Goal: Task Accomplishment & Management: Use online tool/utility

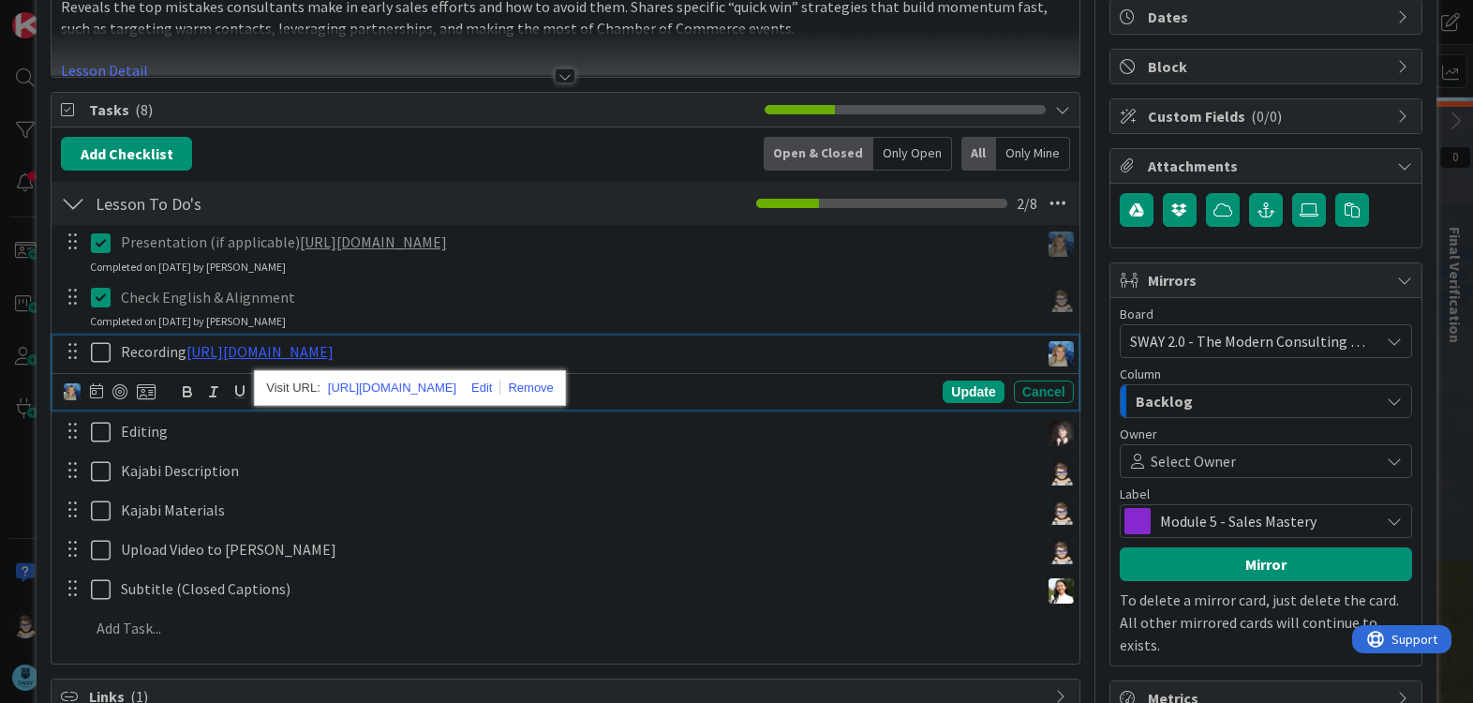
click at [100, 353] on icon at bounding box center [105, 352] width 28 height 22
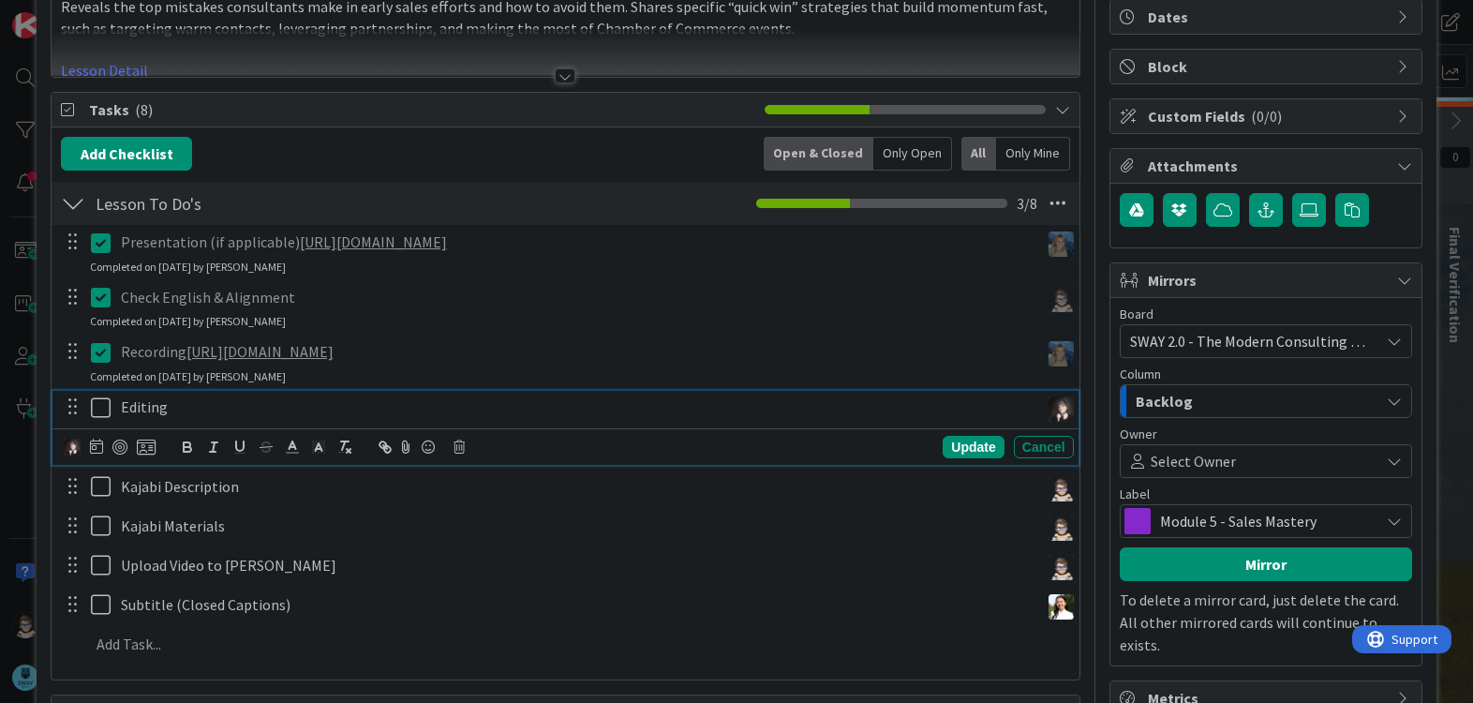
click at [103, 409] on icon at bounding box center [105, 407] width 28 height 22
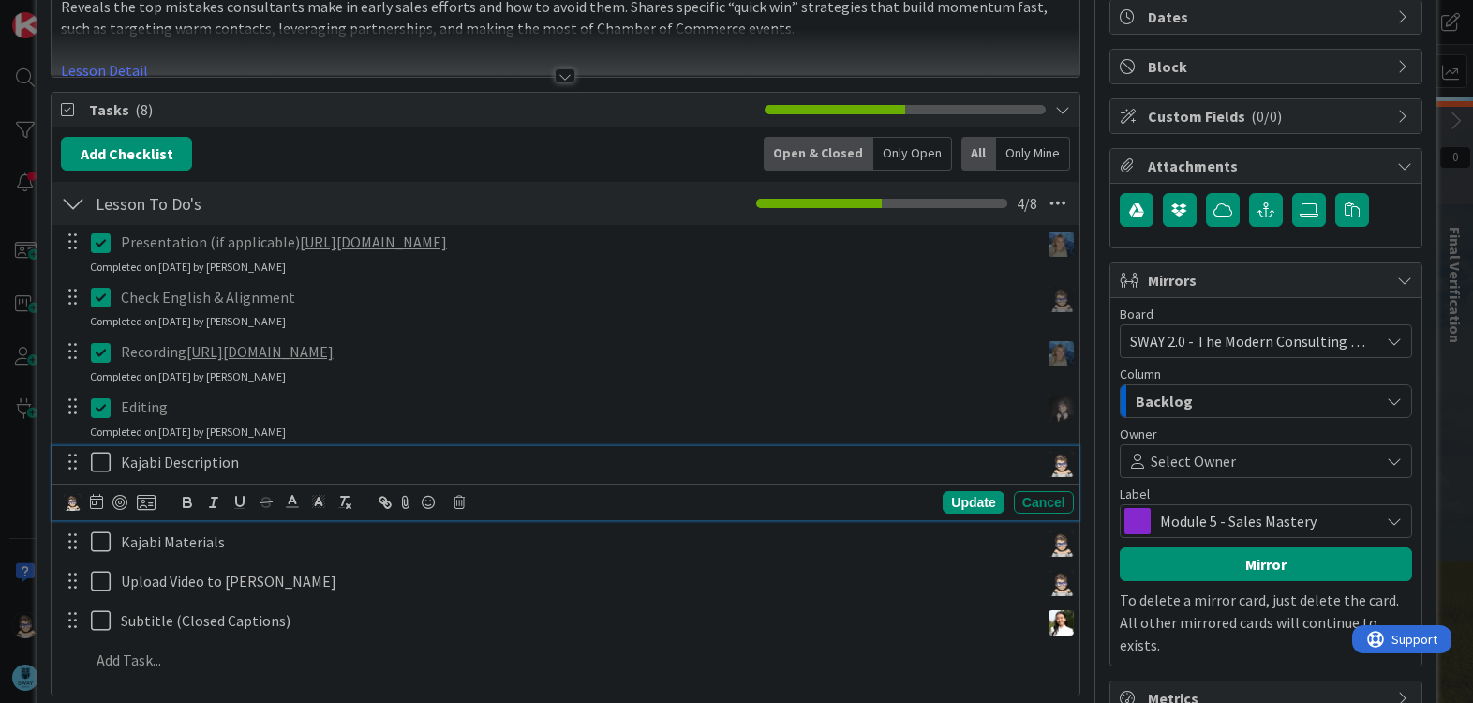
click at [105, 468] on icon at bounding box center [105, 462] width 28 height 22
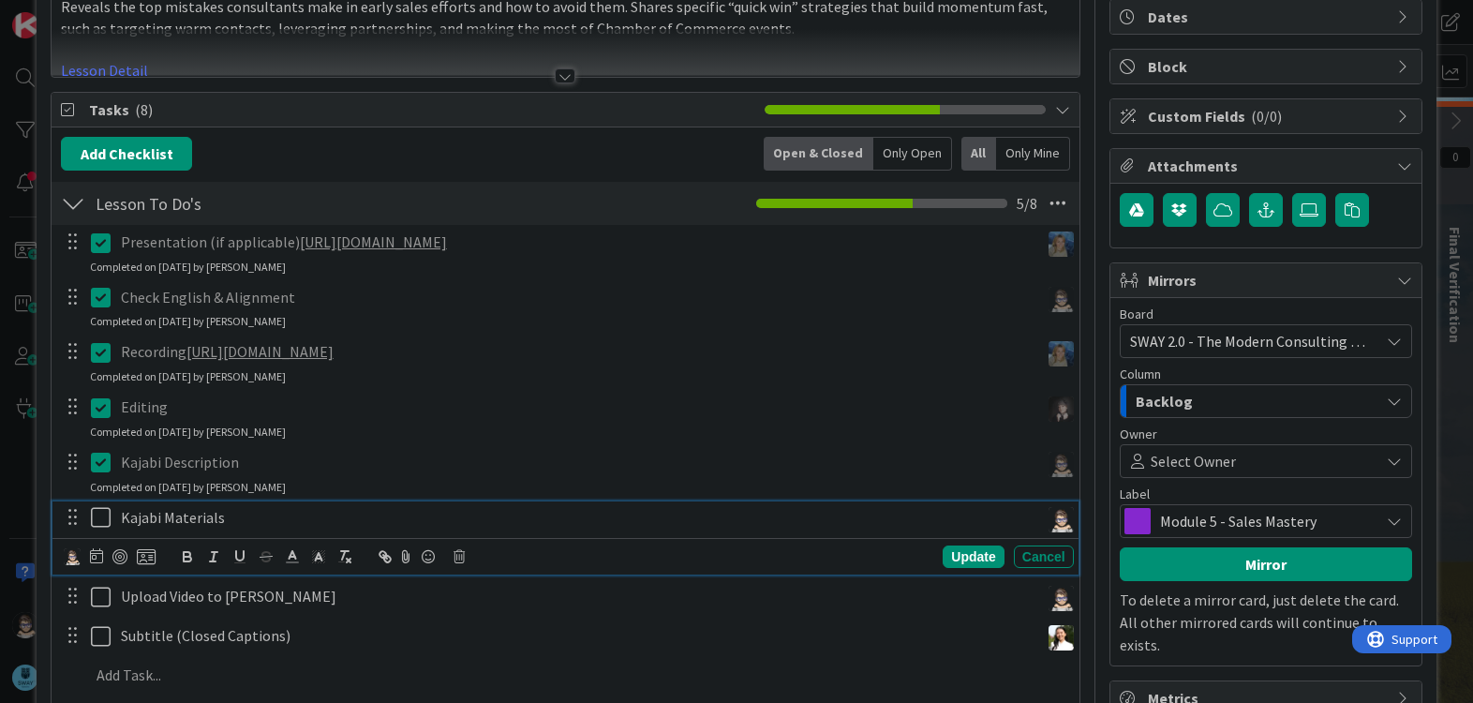
click at [100, 520] on icon at bounding box center [105, 517] width 28 height 22
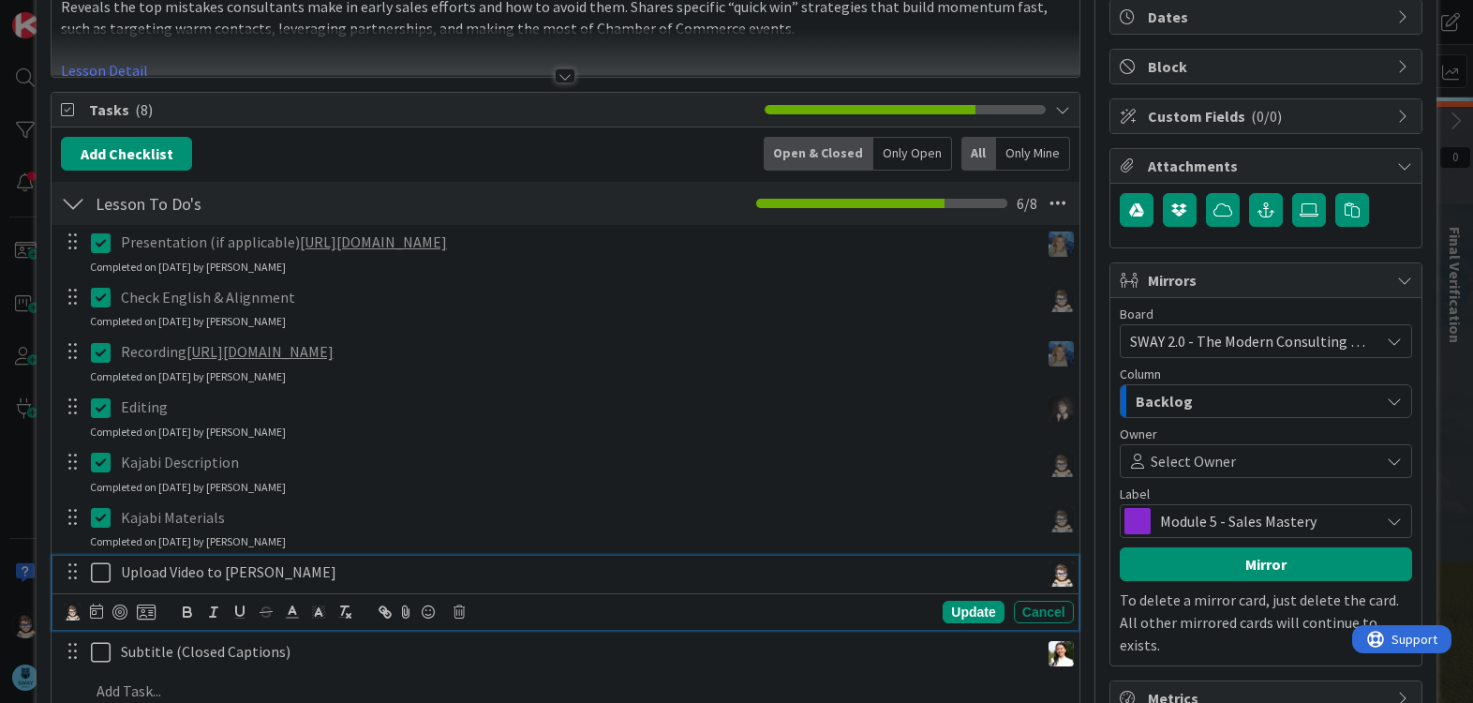
click at [95, 563] on icon at bounding box center [105, 572] width 28 height 22
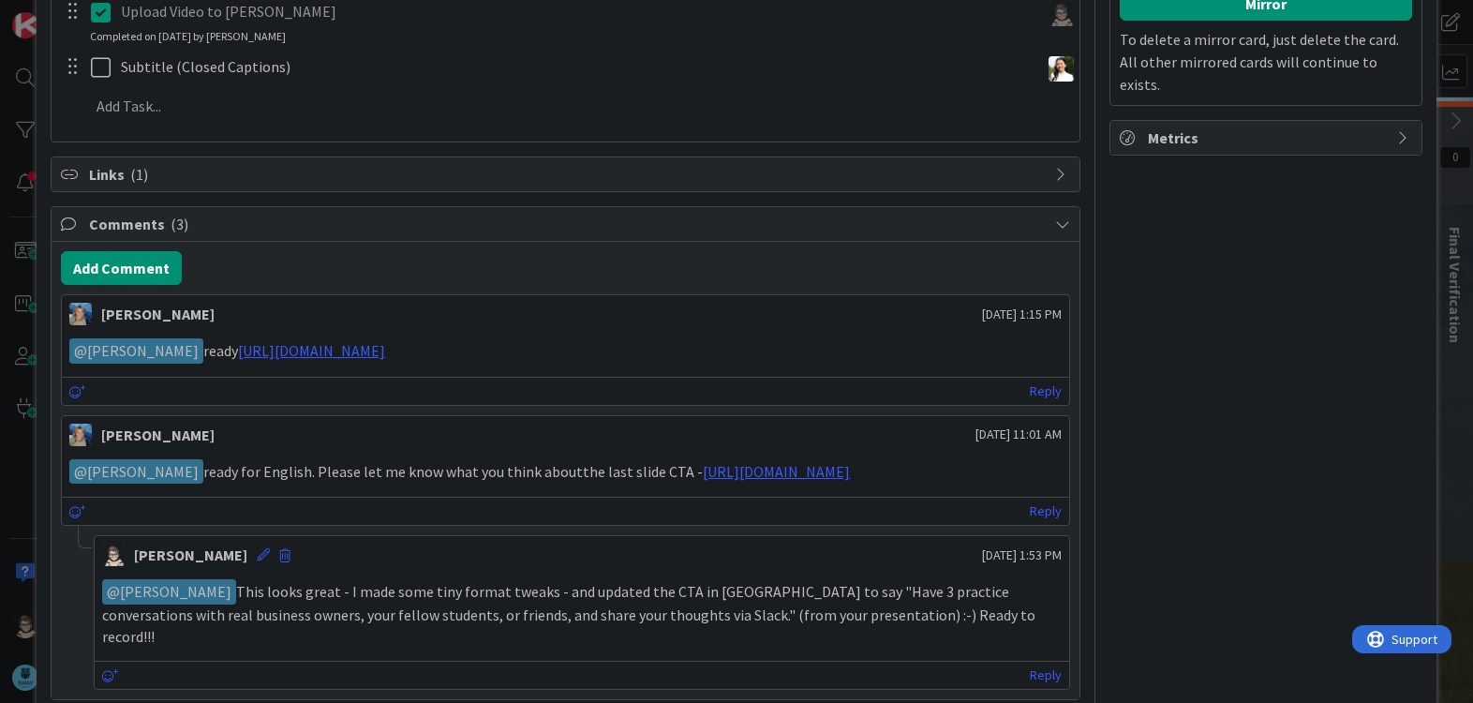
scroll to position [747, 0]
click at [130, 272] on button "Add Comment" at bounding box center [121, 267] width 121 height 34
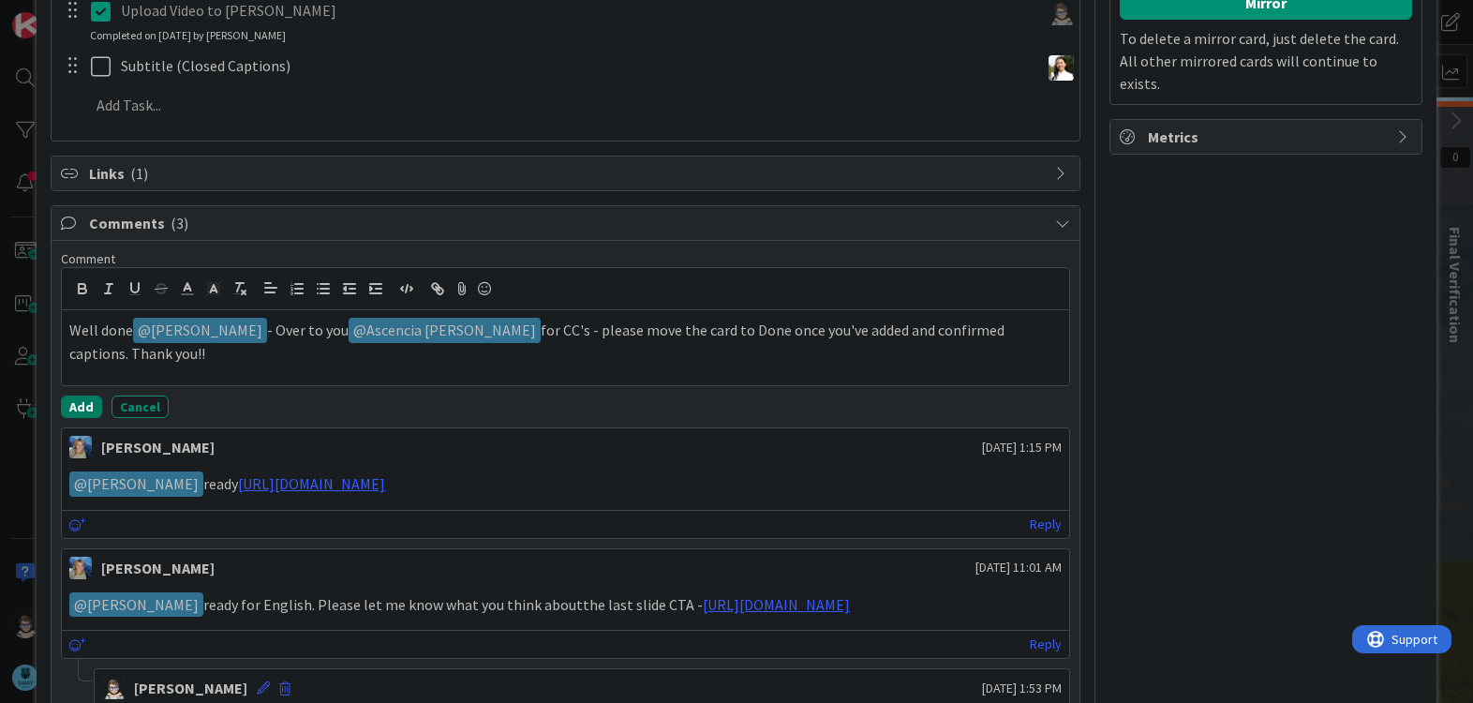
click at [87, 406] on button "Add" at bounding box center [81, 406] width 41 height 22
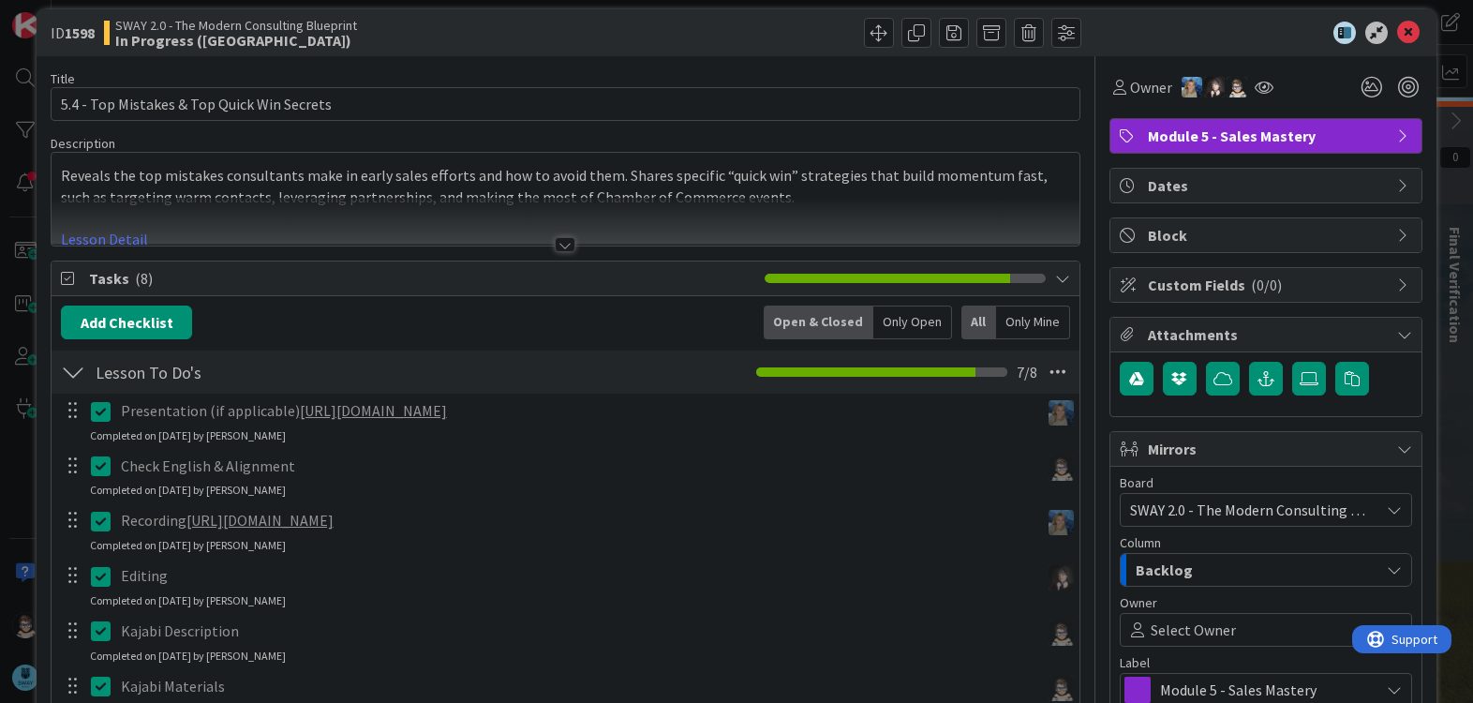
scroll to position [0, 0]
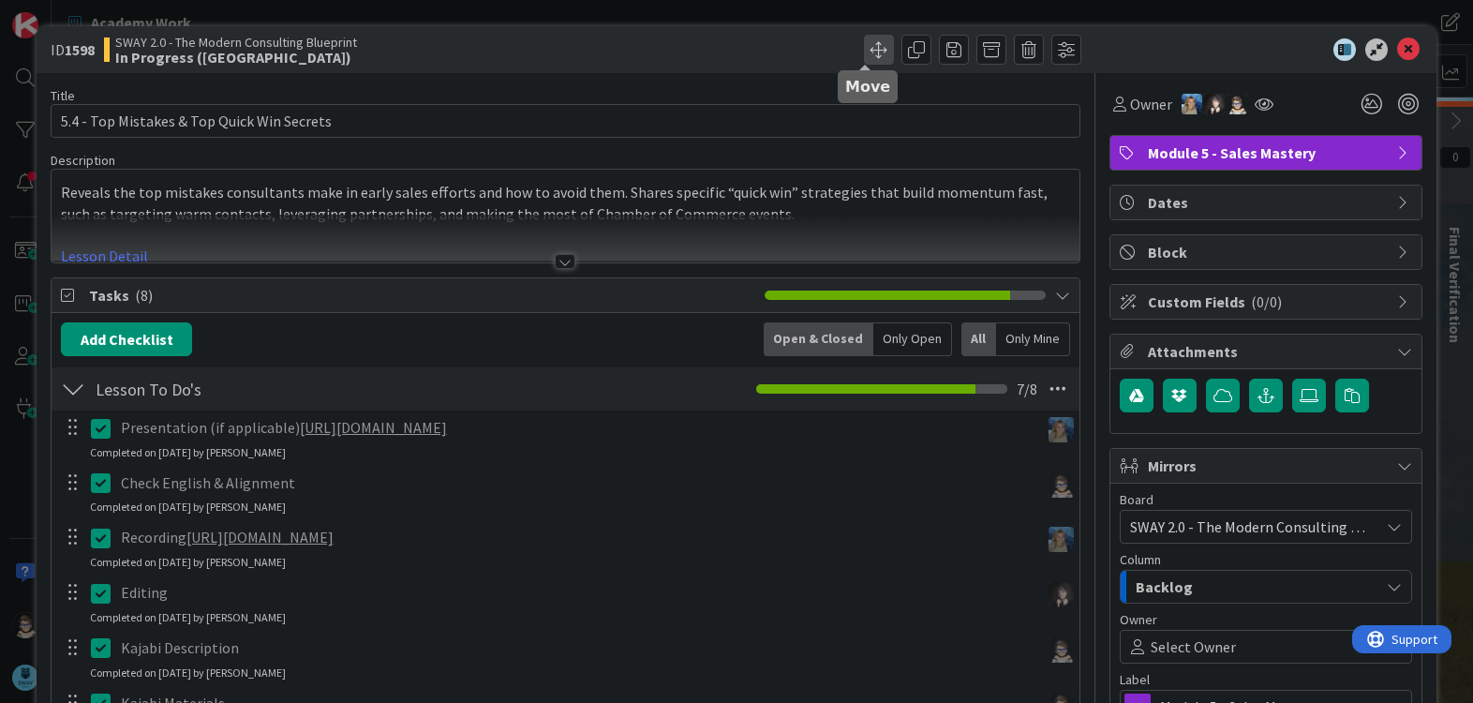
click at [867, 48] on span at bounding box center [879, 50] width 30 height 30
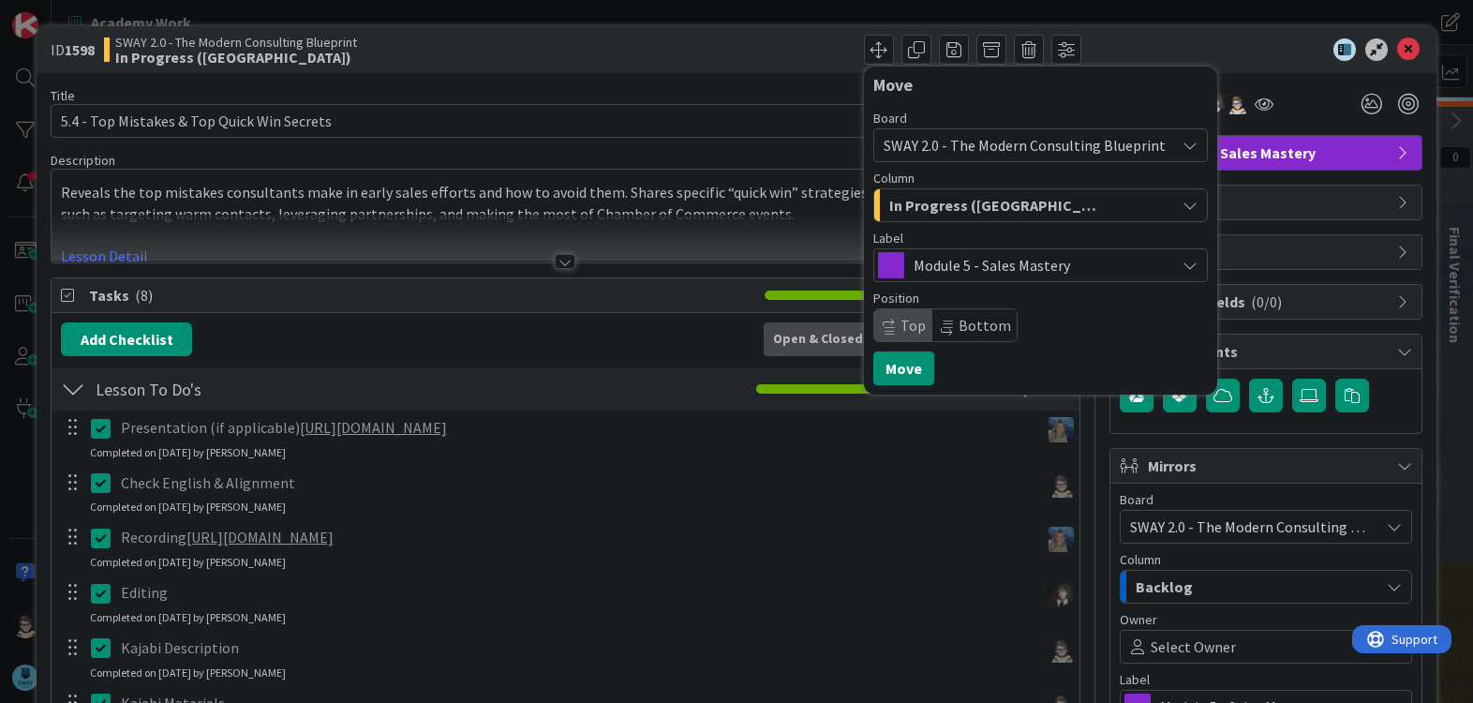
click at [1048, 205] on div "In Progress ([GEOGRAPHIC_DATA])" at bounding box center [1029, 205] width 290 height 30
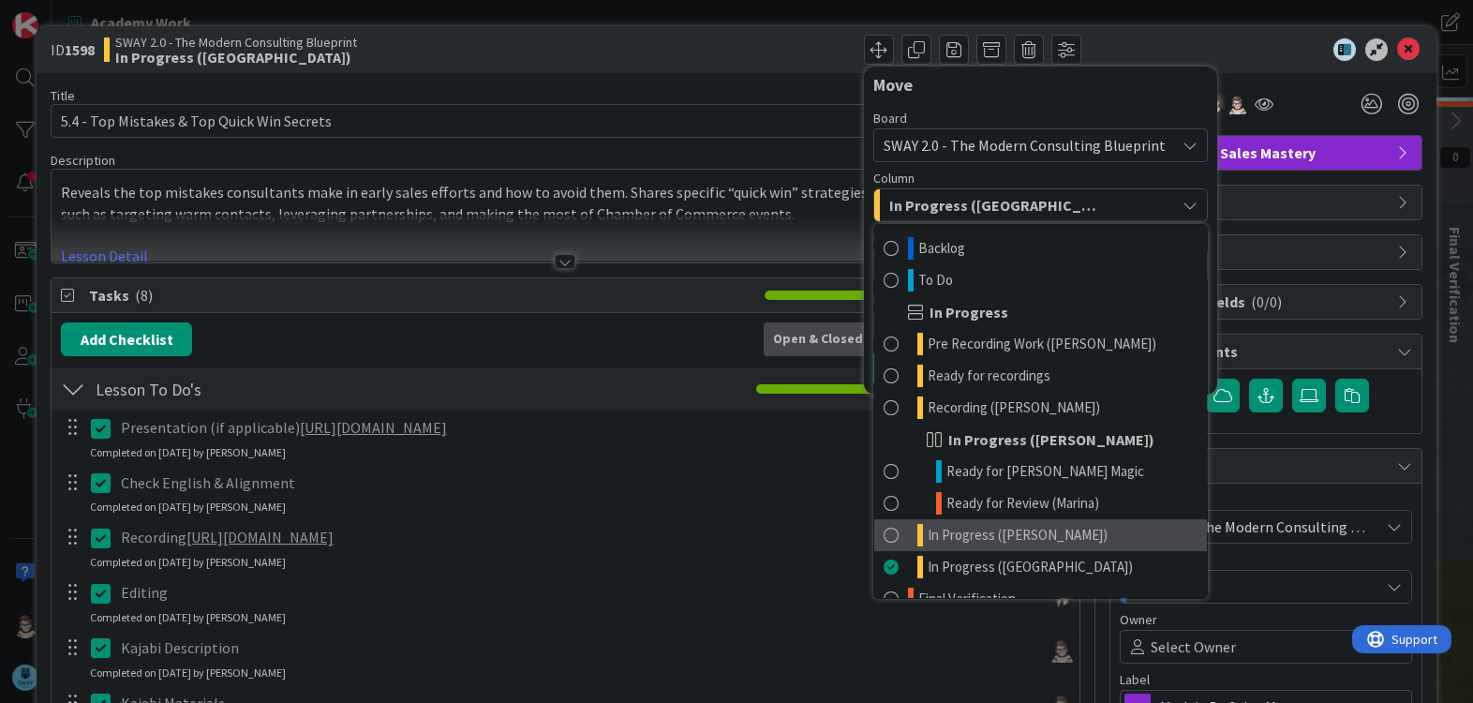
click at [1066, 528] on link "In Progress ([PERSON_NAME])" at bounding box center [1040, 535] width 333 height 32
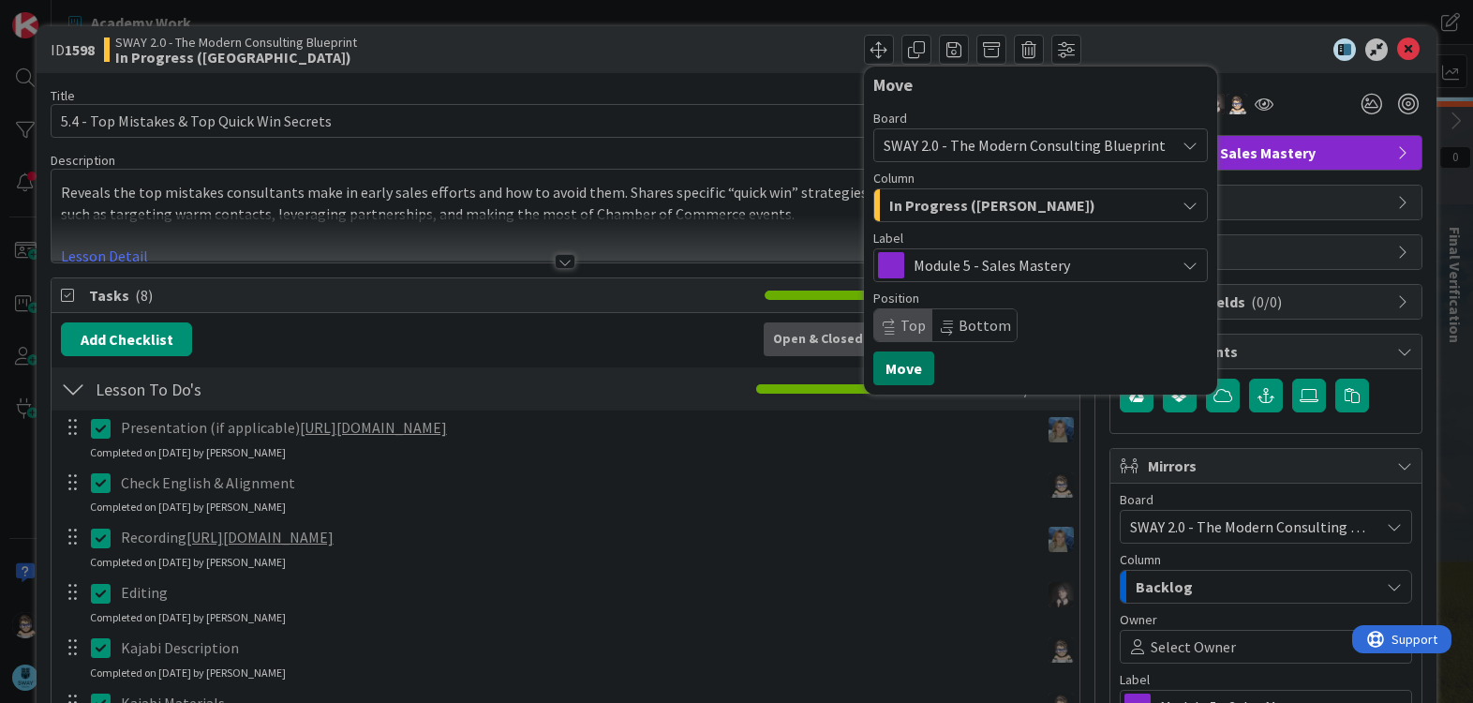
click at [898, 376] on button "Move" at bounding box center [903, 368] width 61 height 34
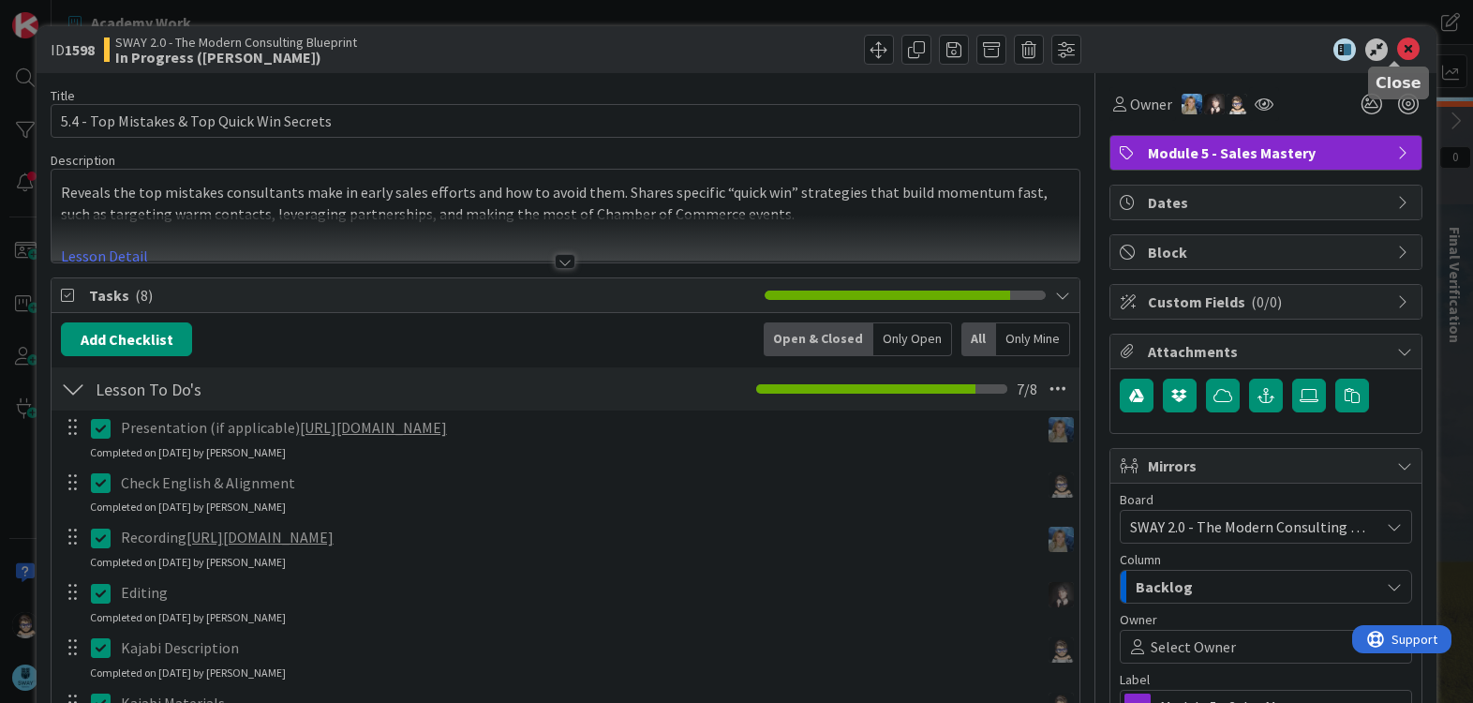
click at [1397, 49] on icon at bounding box center [1408, 49] width 22 height 22
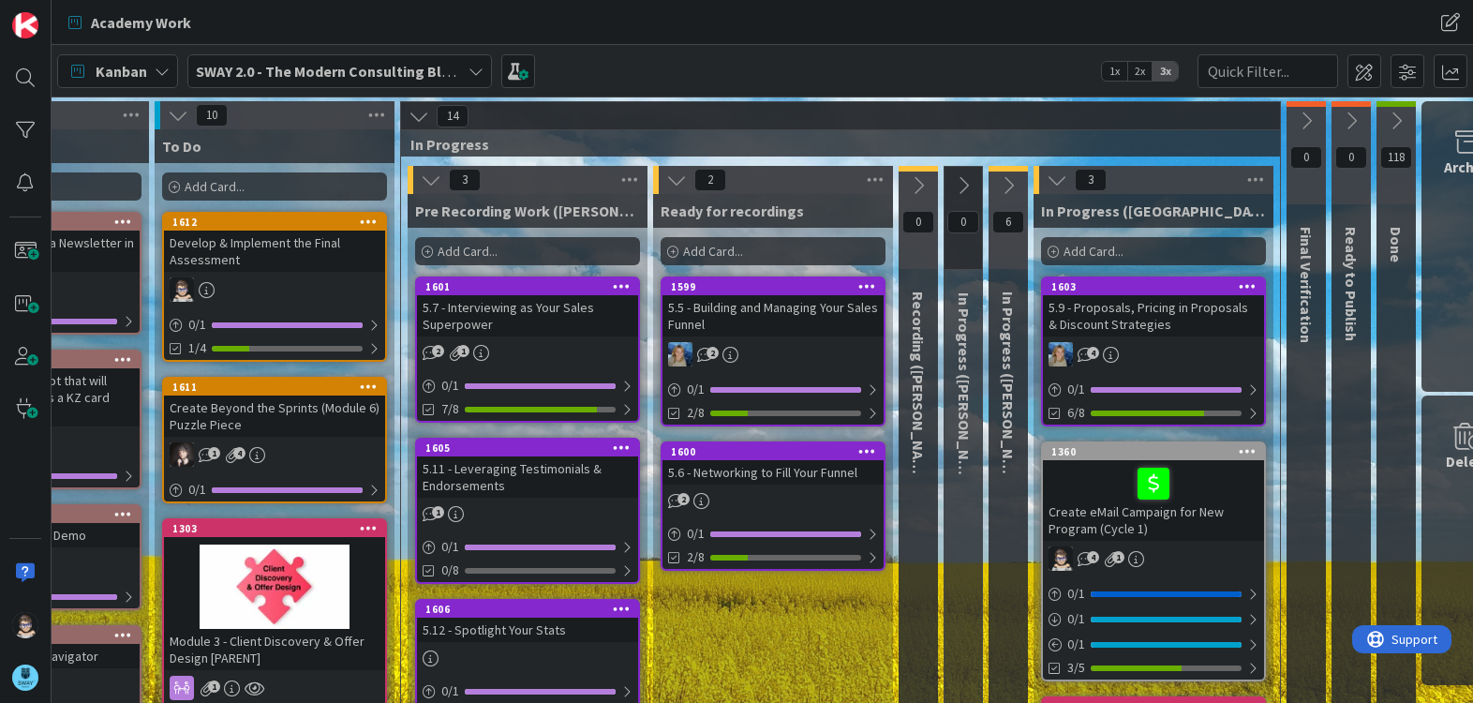
scroll to position [0, 212]
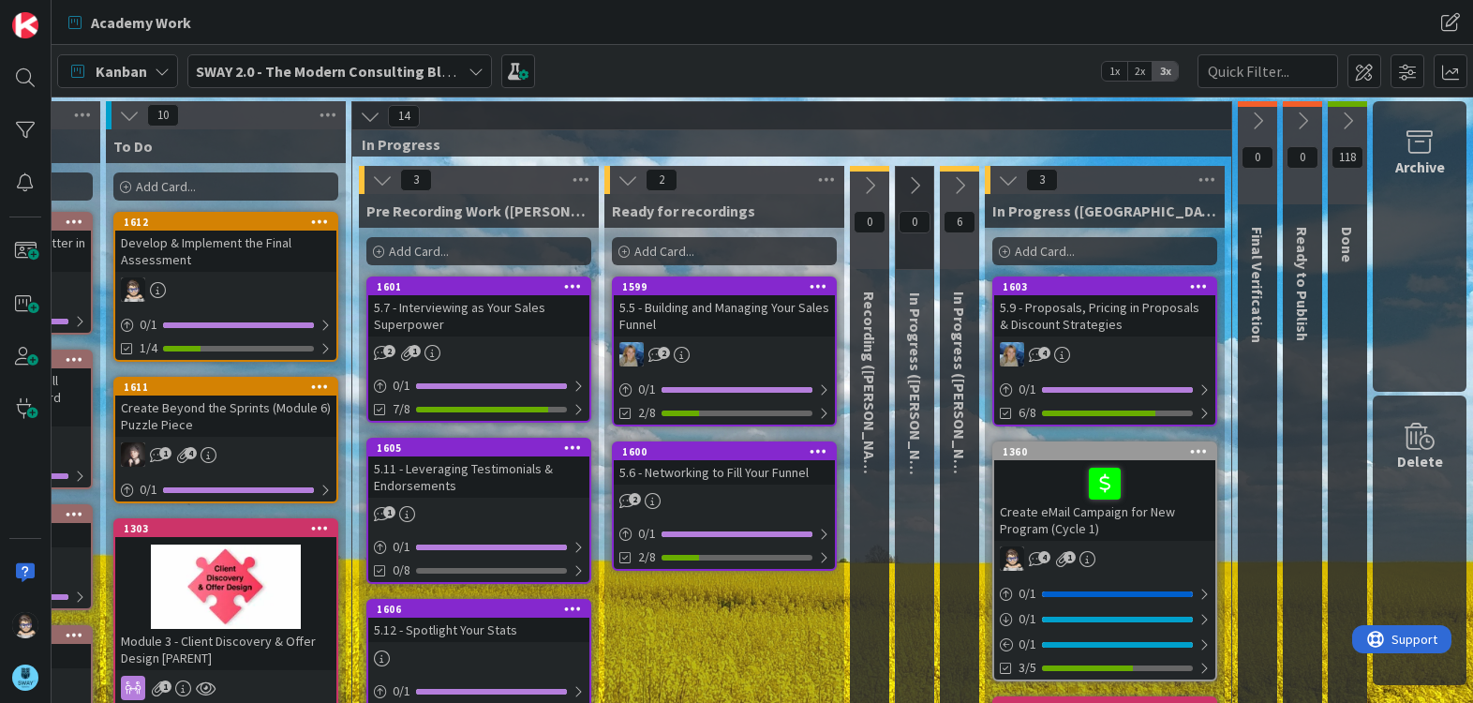
click at [1089, 278] on div "1603" at bounding box center [1104, 286] width 221 height 17
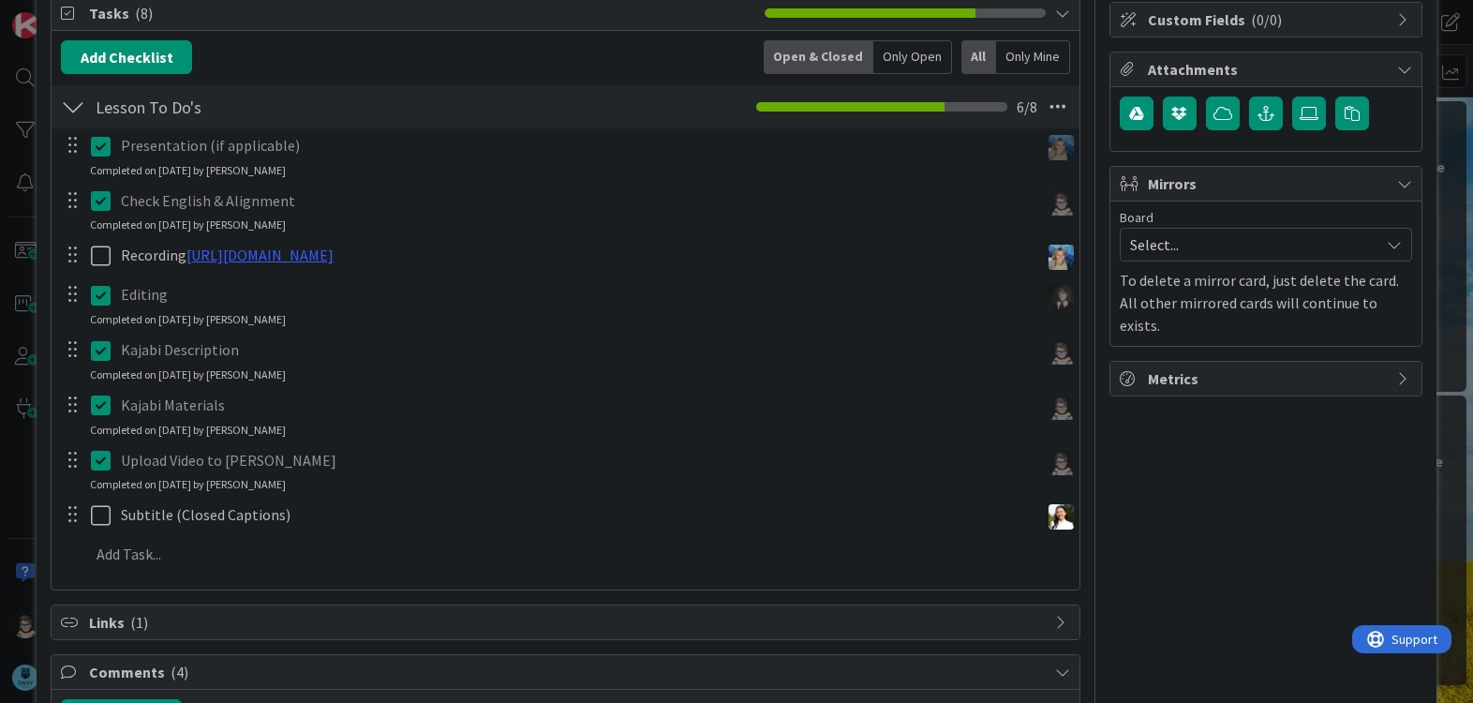
scroll to position [281, 0]
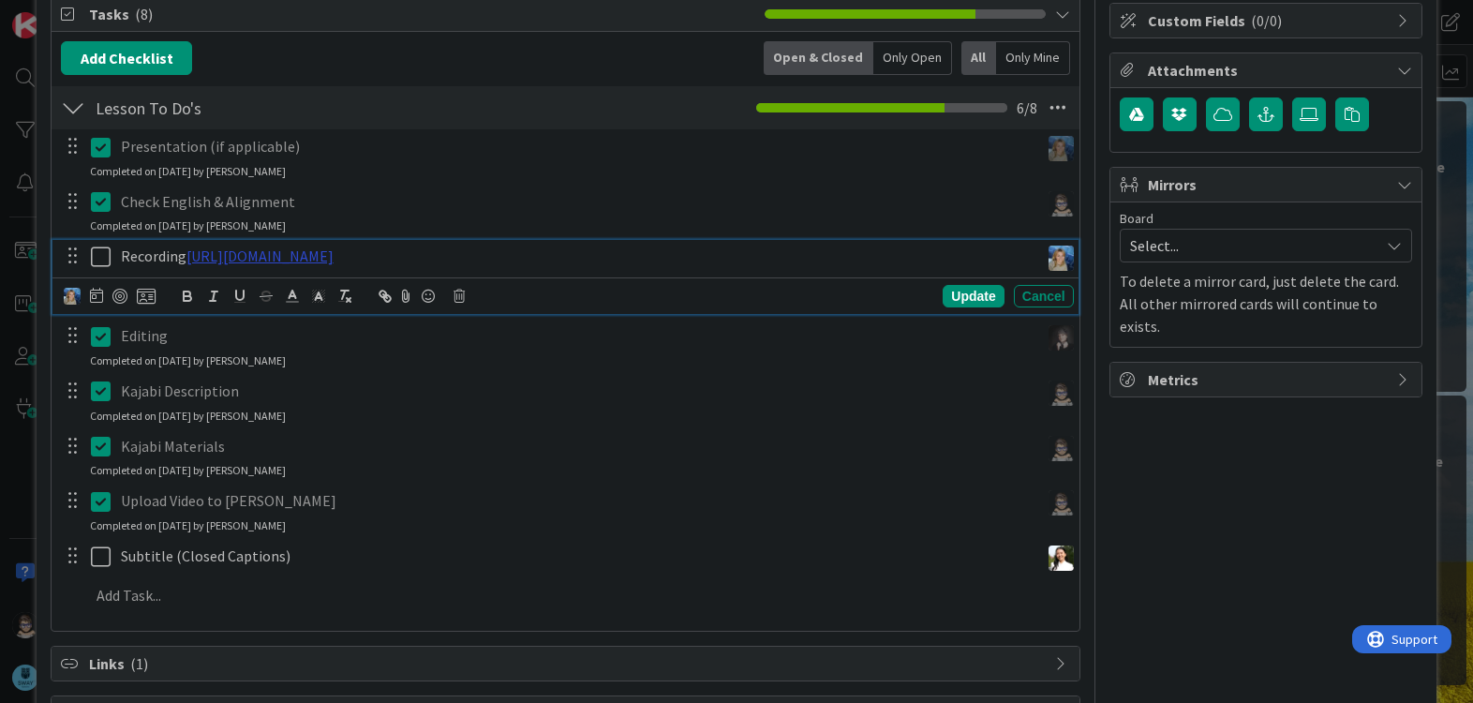
click at [334, 260] on link "[URL][DOMAIN_NAME]" at bounding box center [259, 255] width 147 height 19
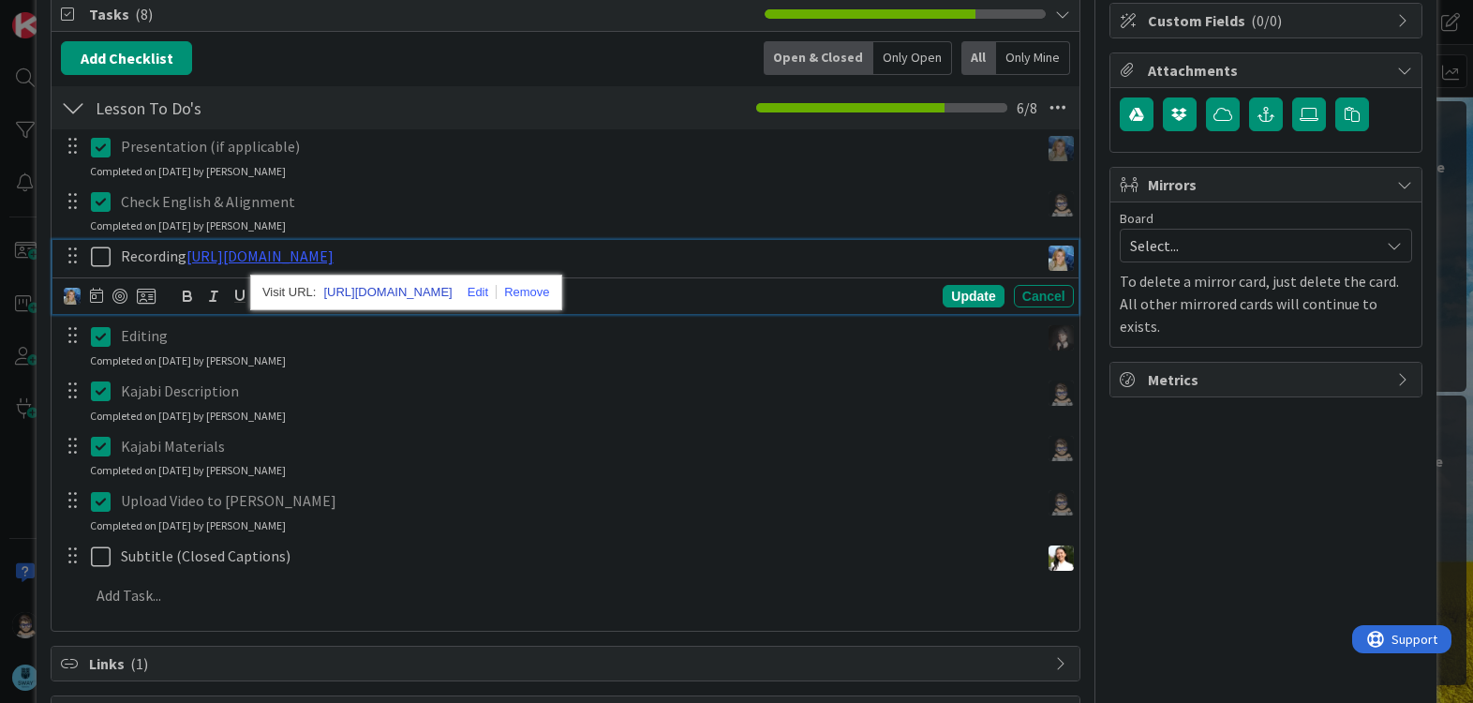
click at [436, 292] on link "[URL][DOMAIN_NAME]" at bounding box center [387, 292] width 128 height 24
click at [99, 261] on icon at bounding box center [105, 256] width 28 height 22
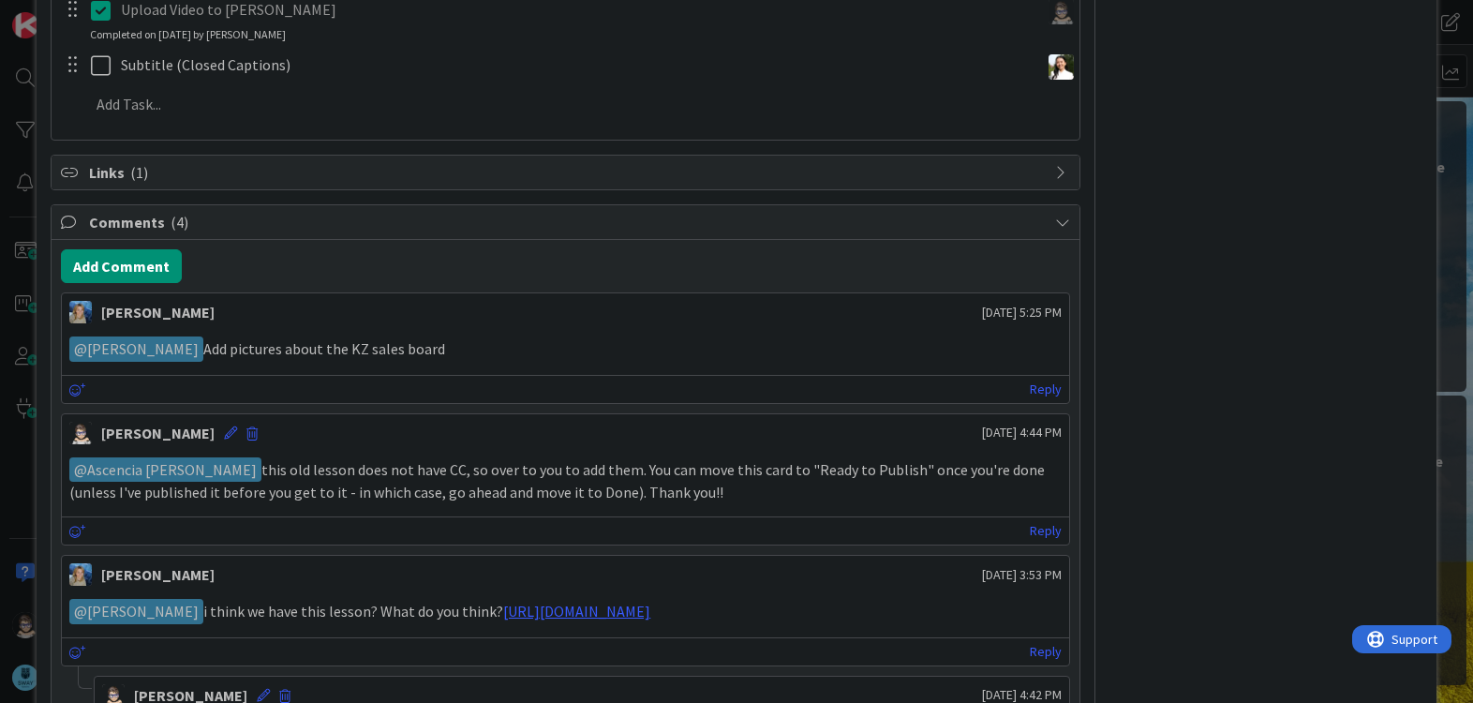
scroll to position [749, 0]
click at [126, 270] on button "Add Comment" at bounding box center [121, 265] width 121 height 34
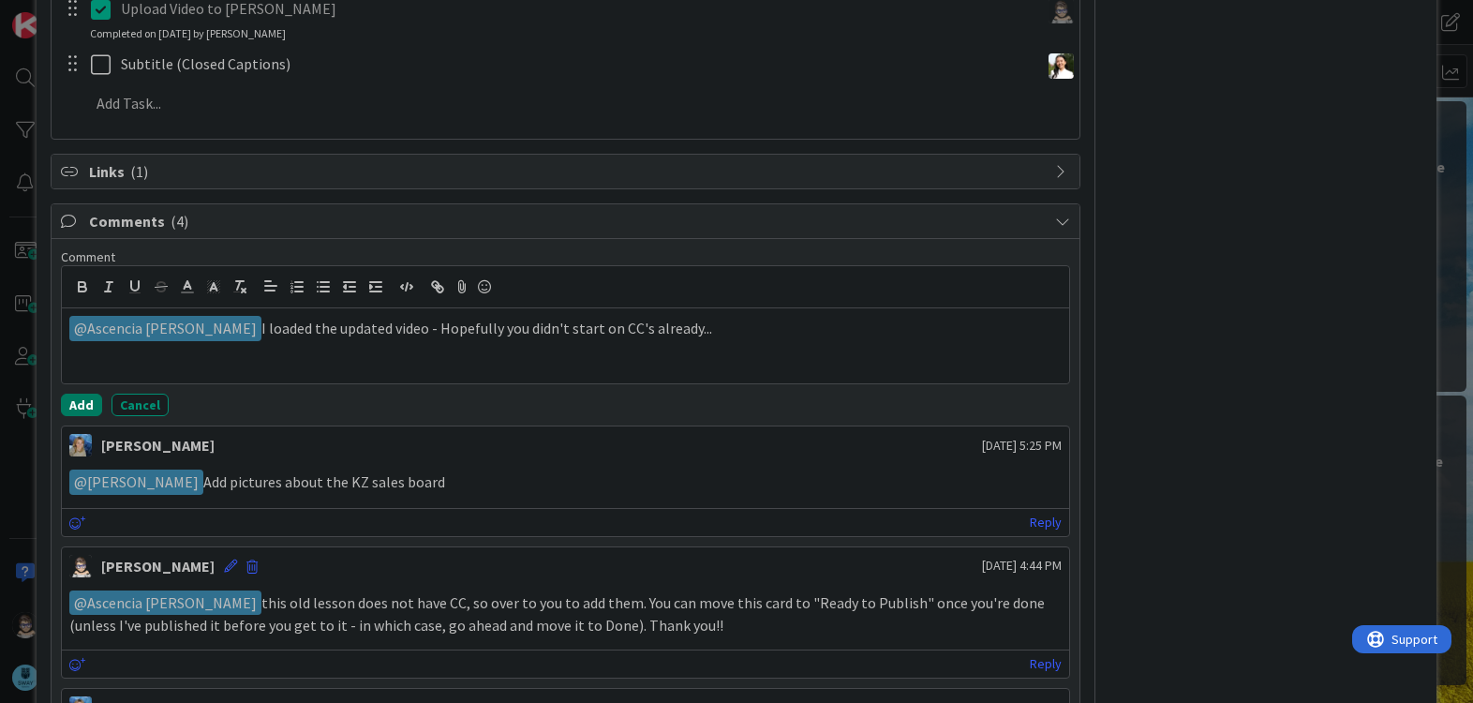
click at [85, 404] on button "Add" at bounding box center [81, 405] width 41 height 22
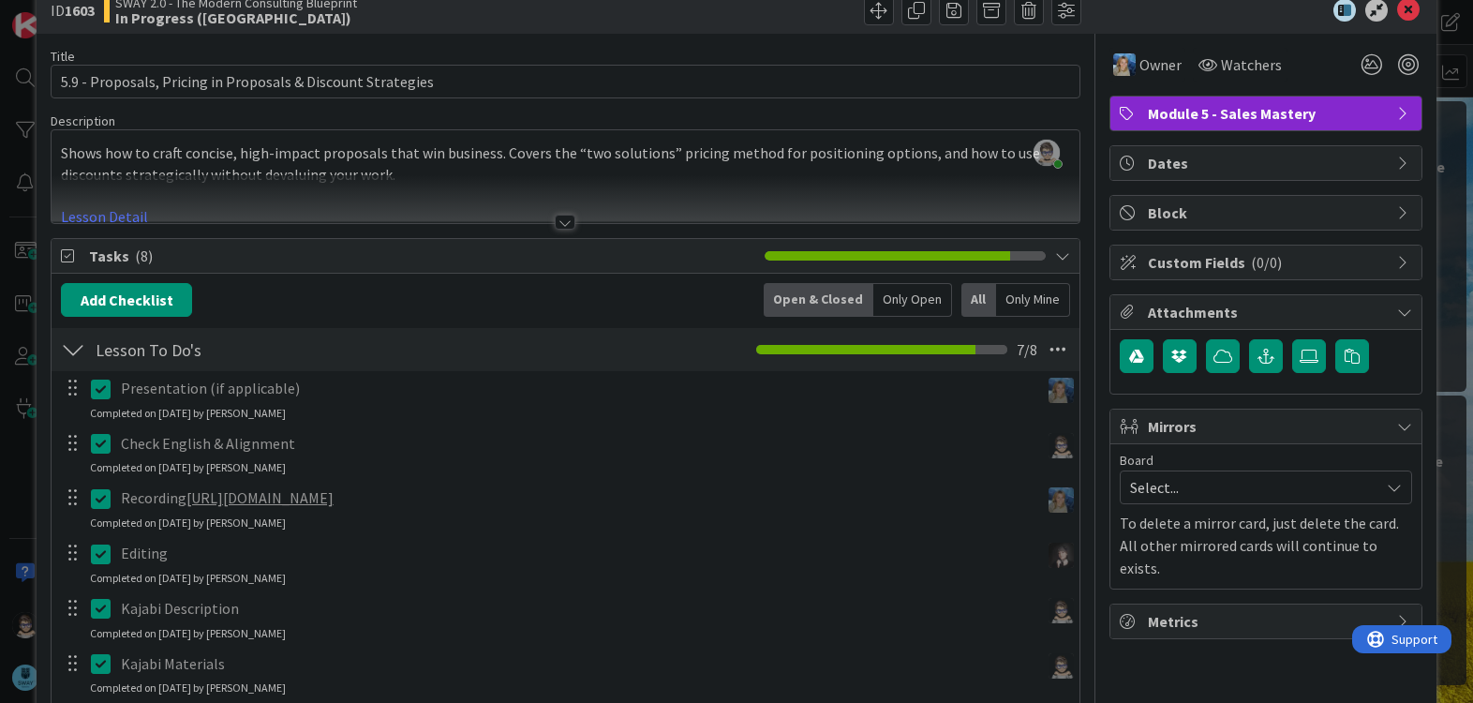
scroll to position [0, 0]
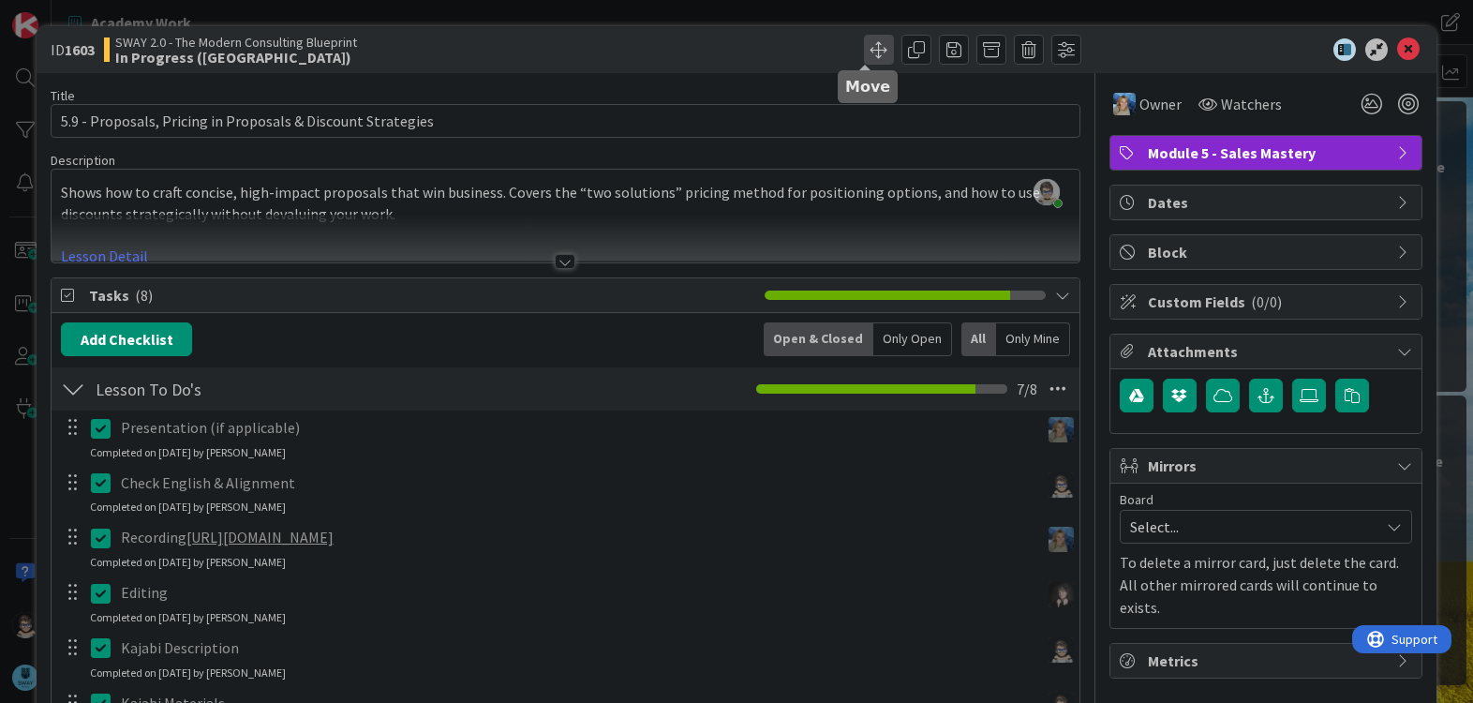
click at [876, 47] on span at bounding box center [879, 50] width 30 height 30
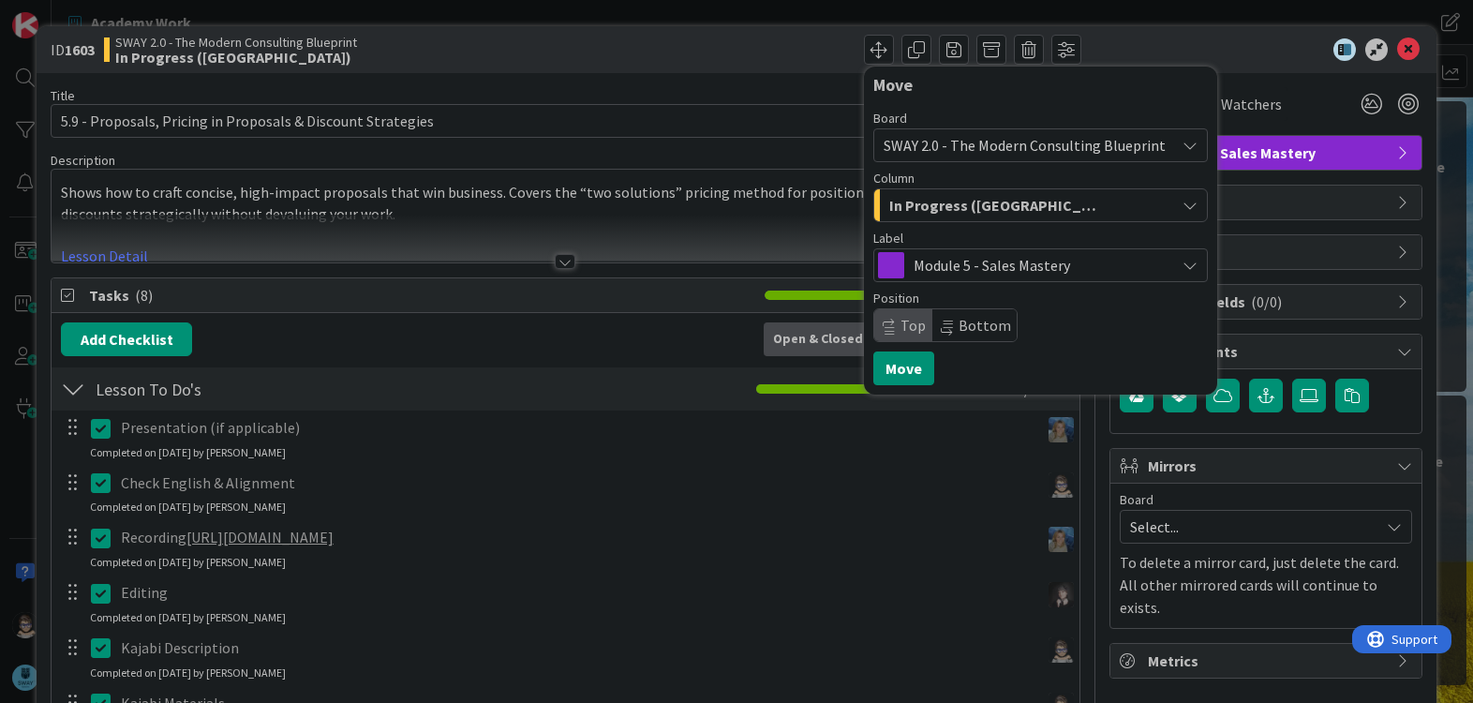
click at [997, 211] on div "In Progress ([GEOGRAPHIC_DATA])" at bounding box center [1029, 205] width 290 height 30
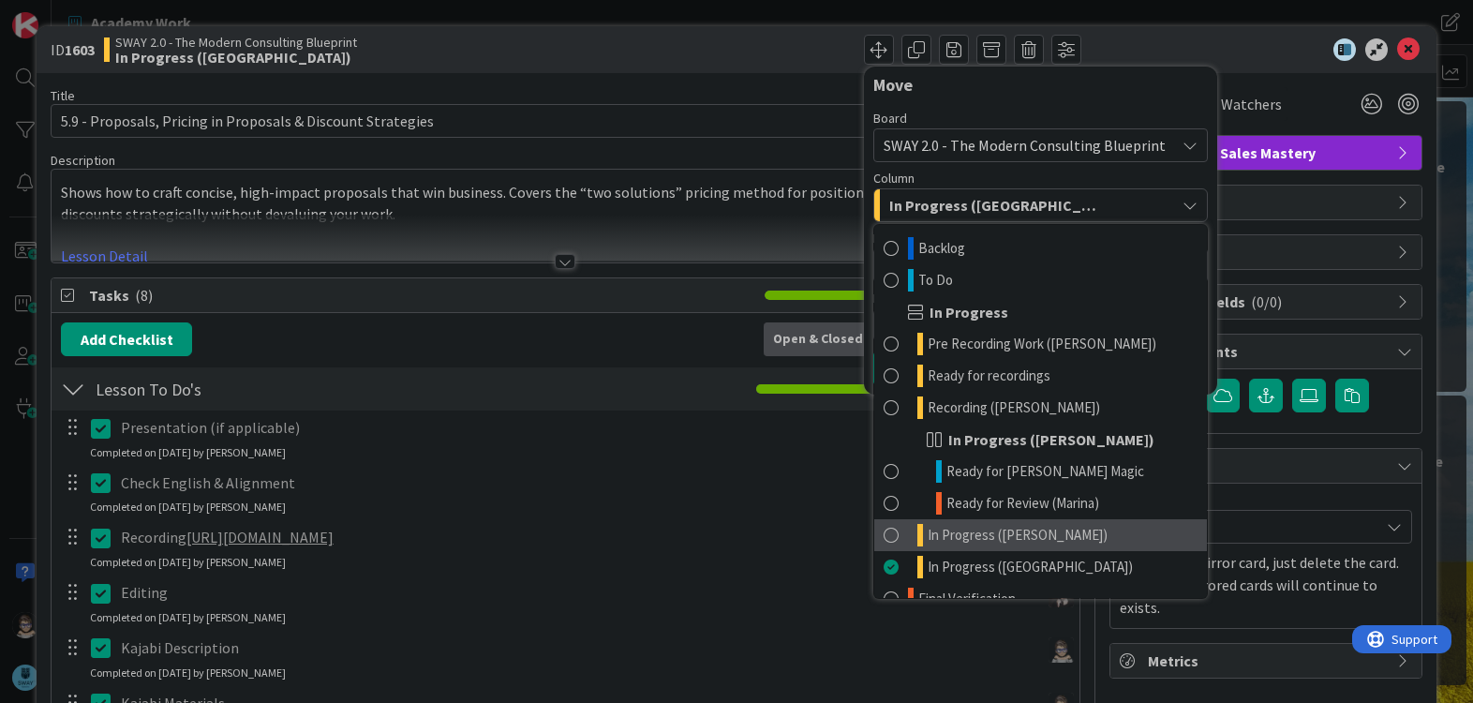
click at [1050, 527] on link "In Progress ([PERSON_NAME])" at bounding box center [1040, 535] width 333 height 32
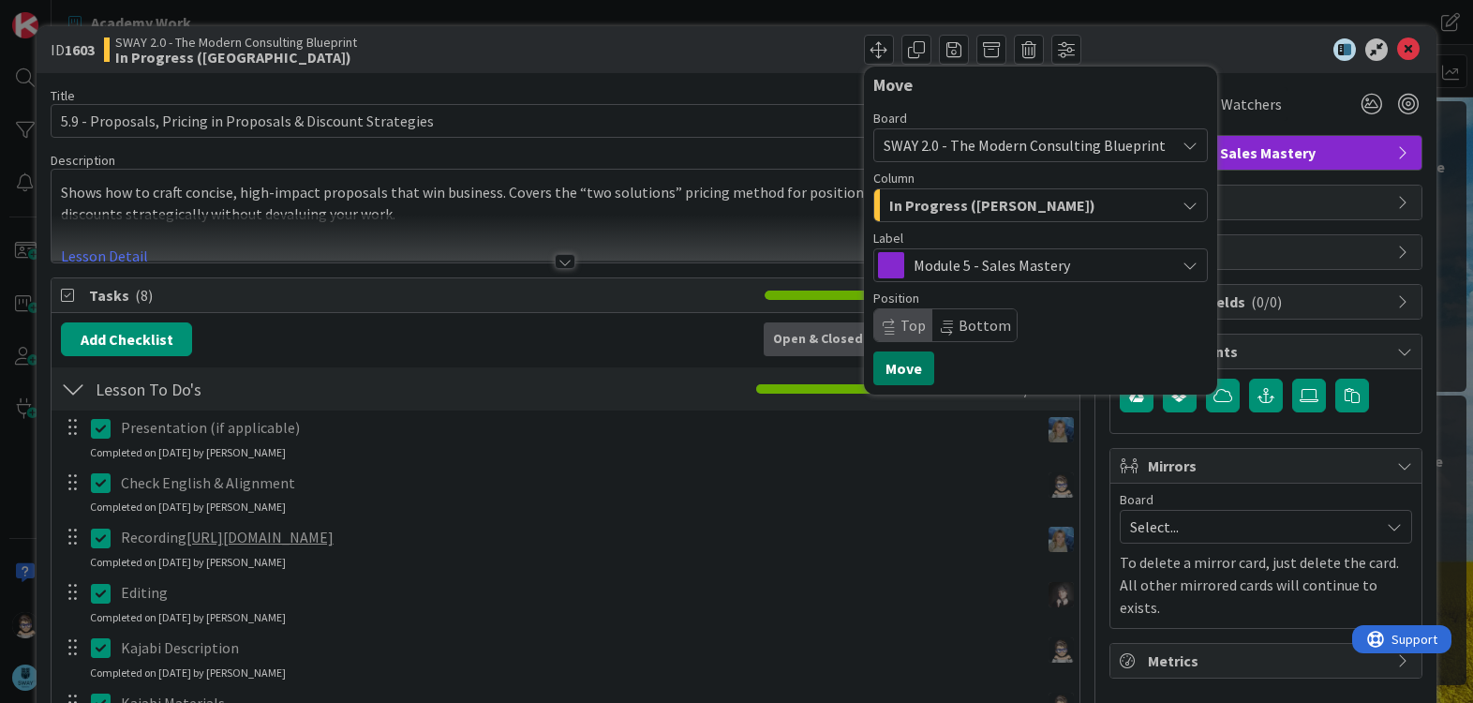
click at [899, 367] on button "Move" at bounding box center [903, 368] width 61 height 34
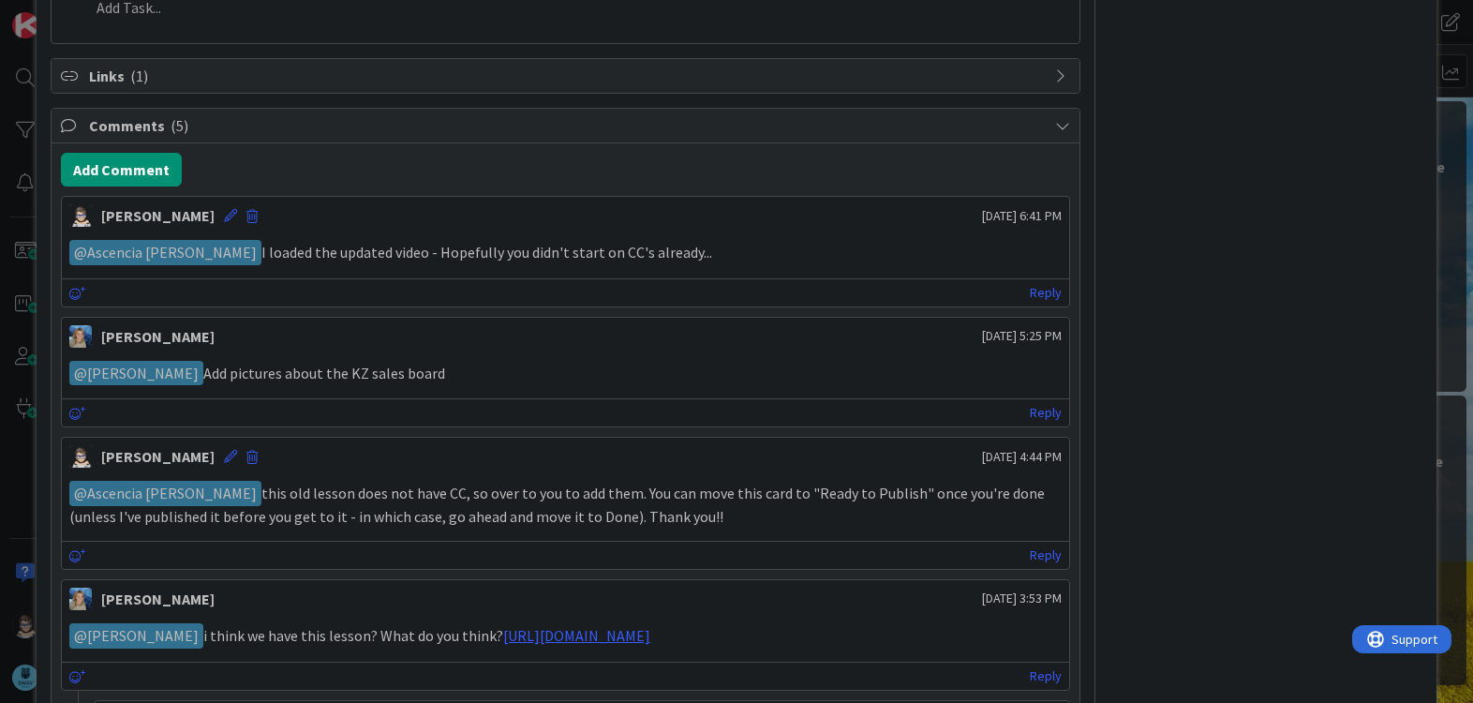
scroll to position [843, 0]
click at [224, 213] on icon at bounding box center [230, 216] width 13 height 13
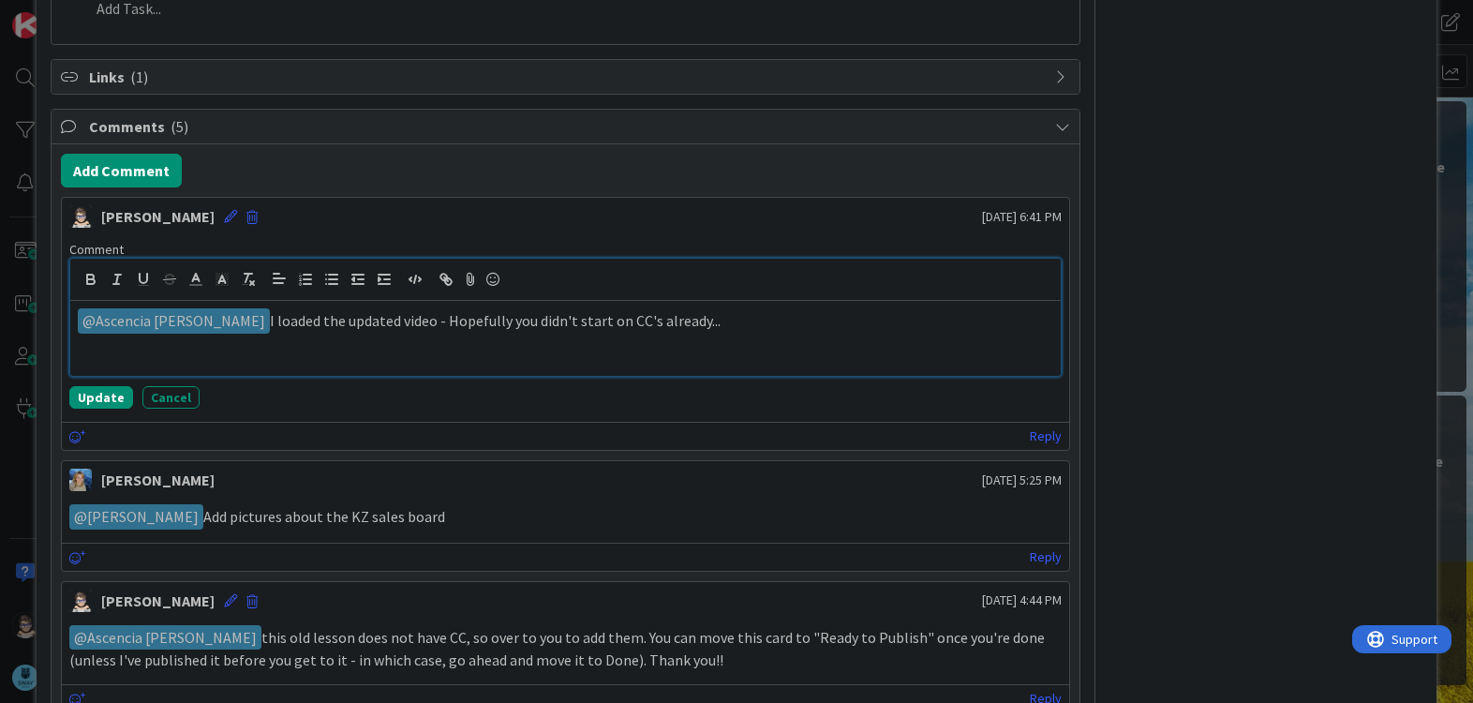
click at [752, 318] on p "﻿ @ Ascencia [PERSON_NAME] ﻿ I loaded the updated video - Hopefully you didn't …" at bounding box center [565, 320] width 974 height 25
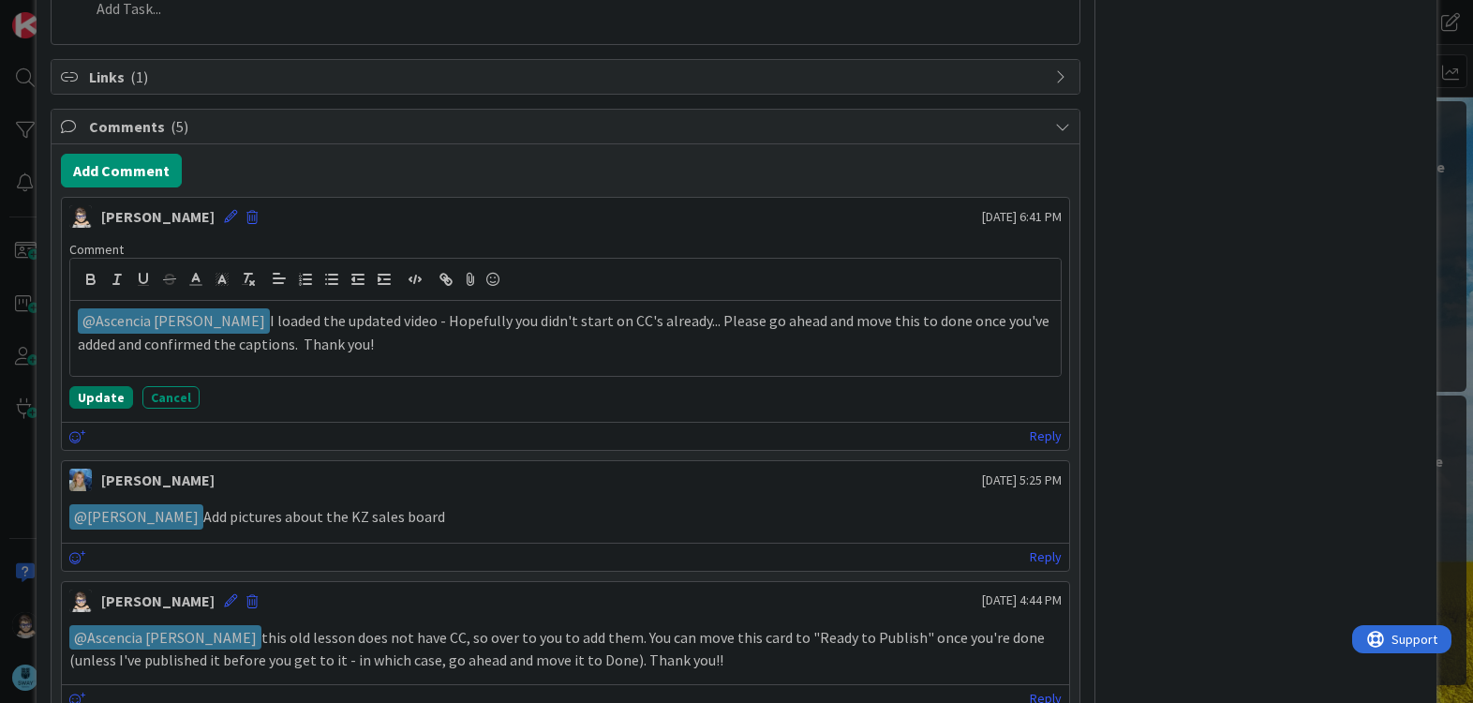
click at [99, 402] on button "Update" at bounding box center [101, 397] width 64 height 22
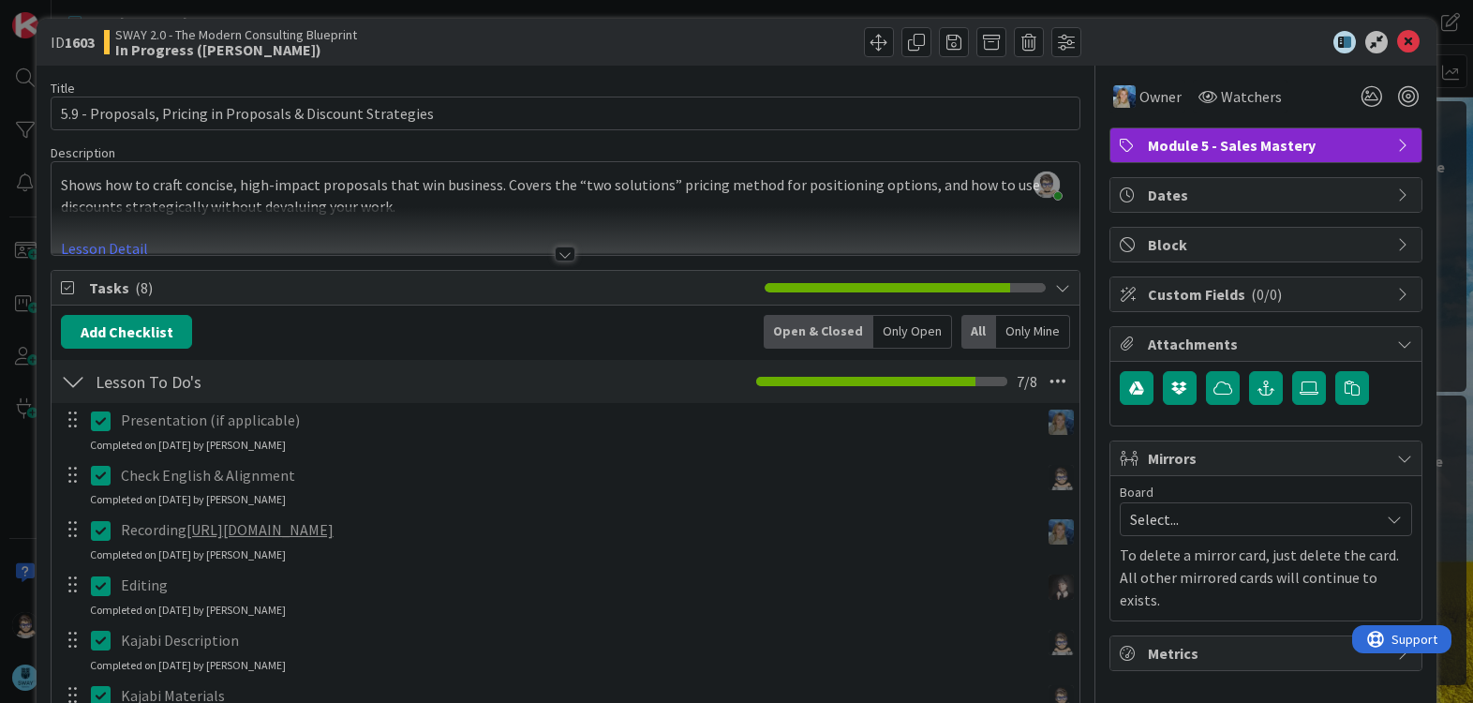
scroll to position [0, 0]
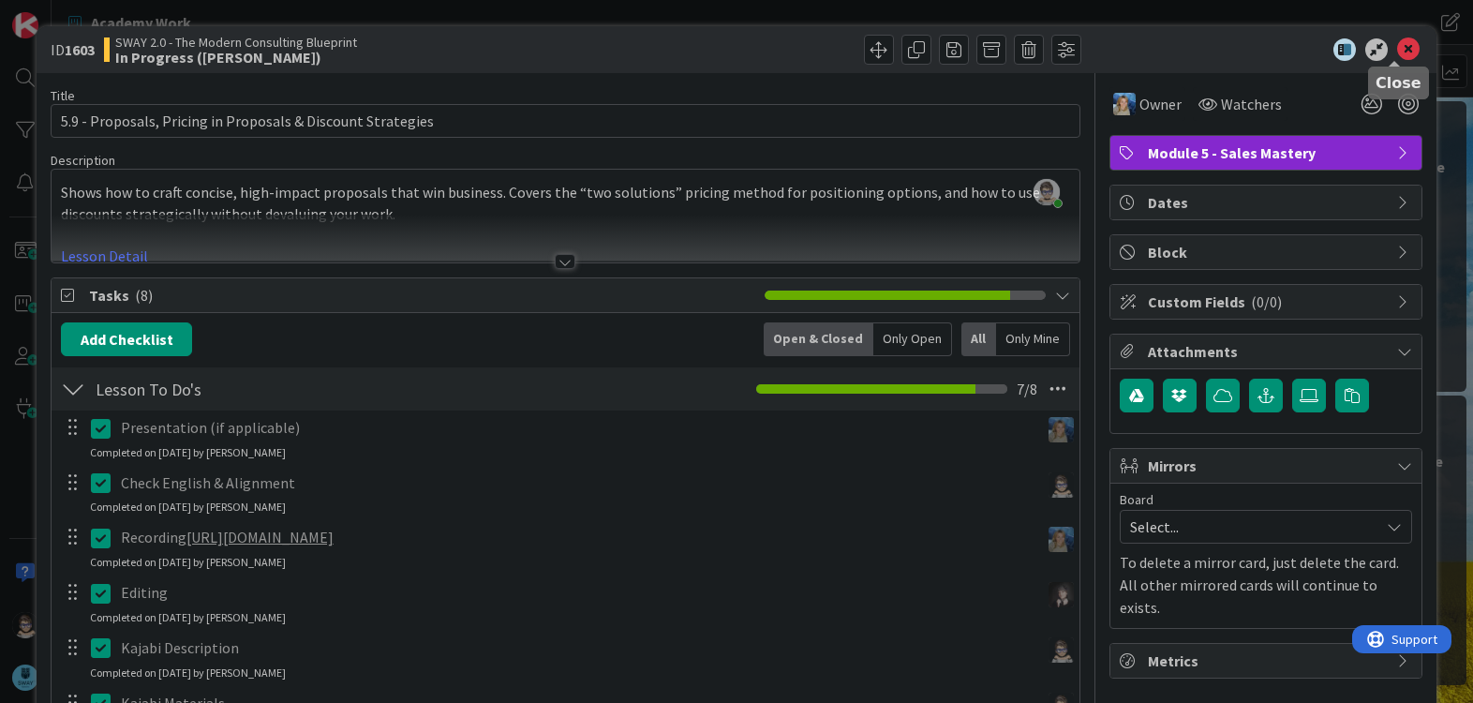
click at [1397, 45] on icon at bounding box center [1408, 49] width 22 height 22
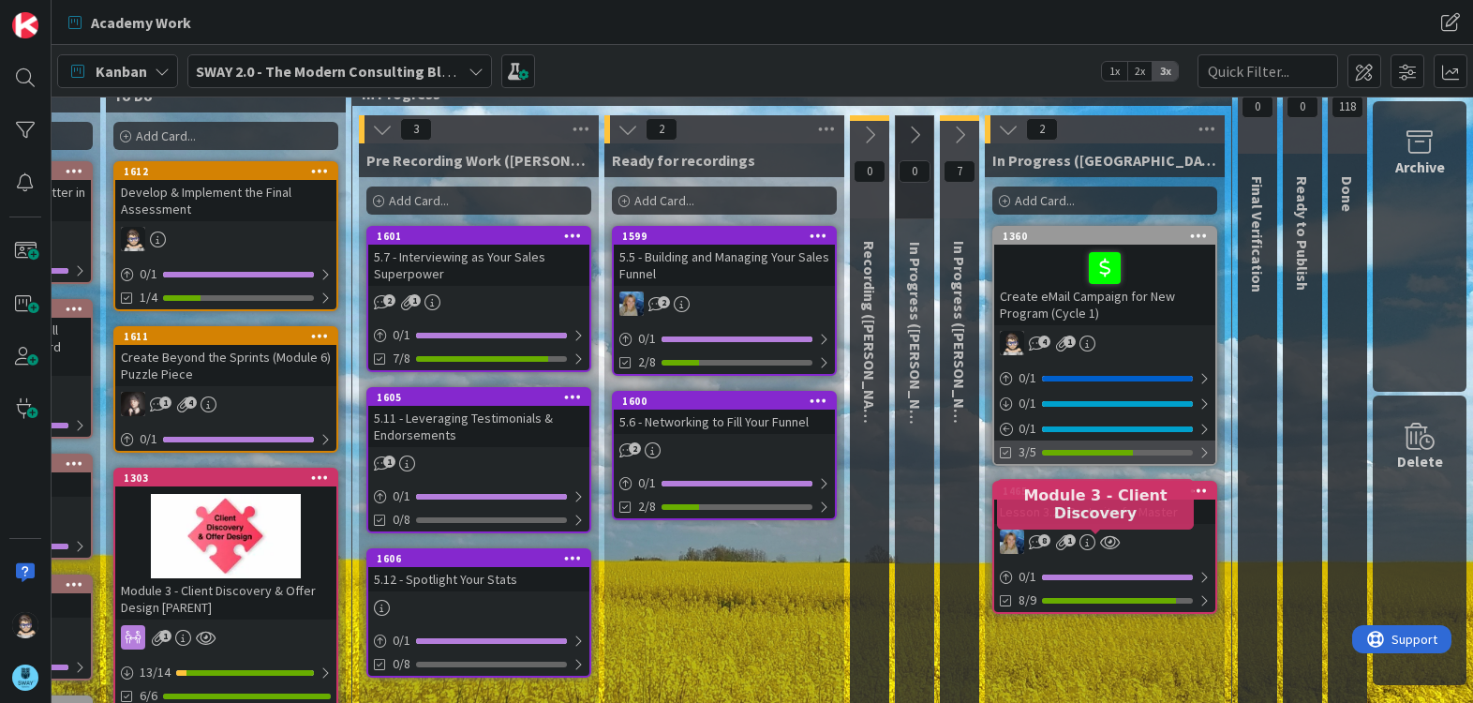
scroll to position [0, 212]
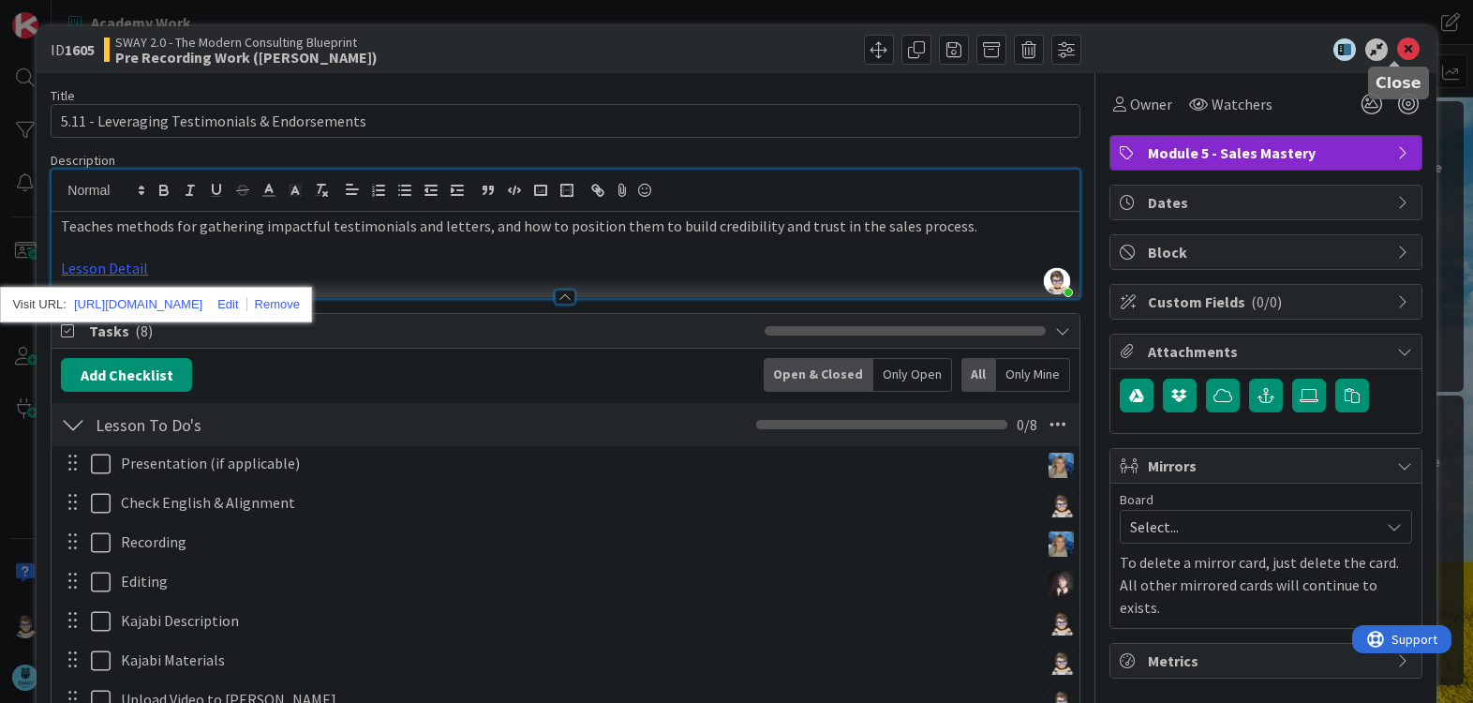
click at [1401, 52] on icon at bounding box center [1408, 49] width 22 height 22
